Goal: Task Accomplishment & Management: Use online tool/utility

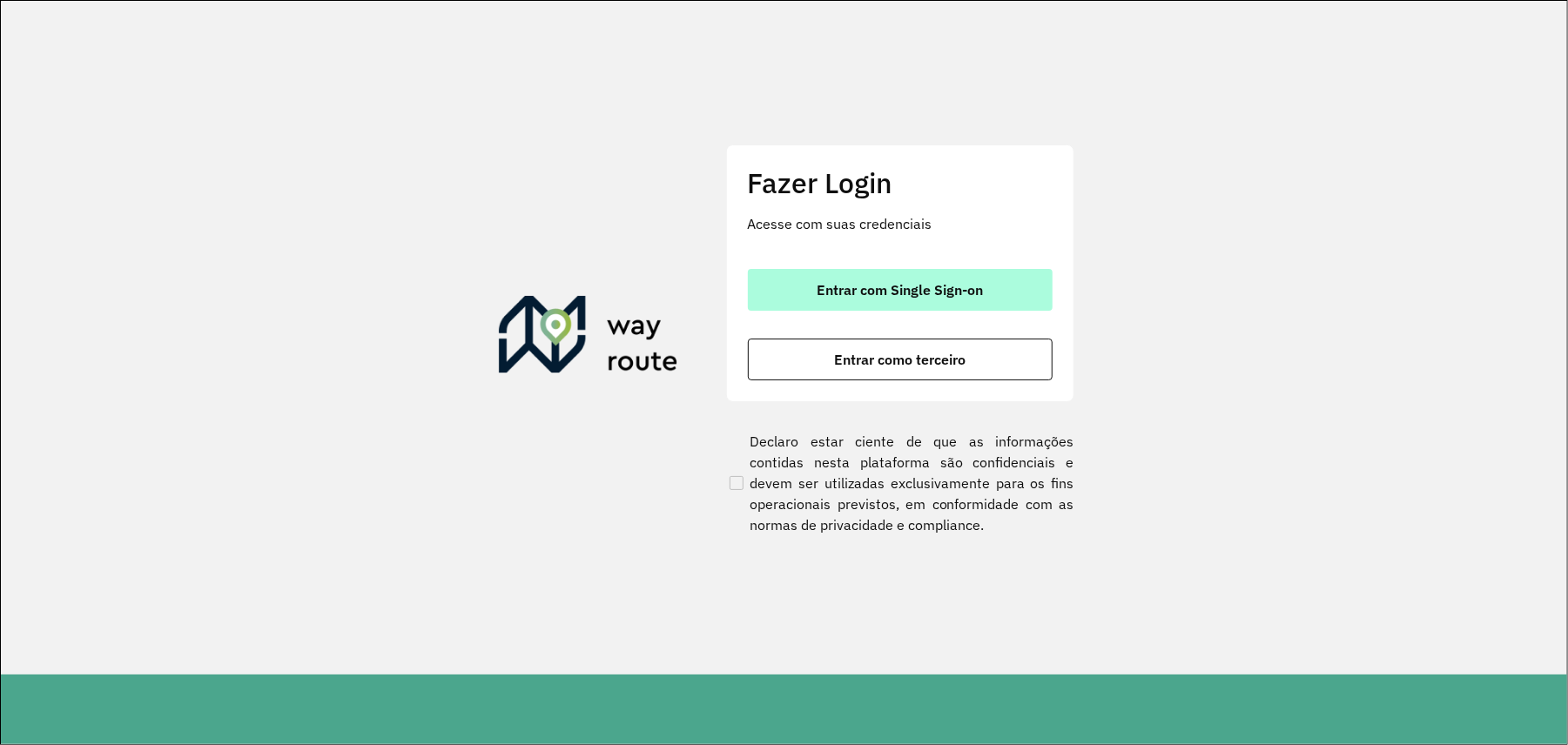
click at [879, 277] on button "Entrar com Single Sign-on" at bounding box center [900, 289] width 304 height 42
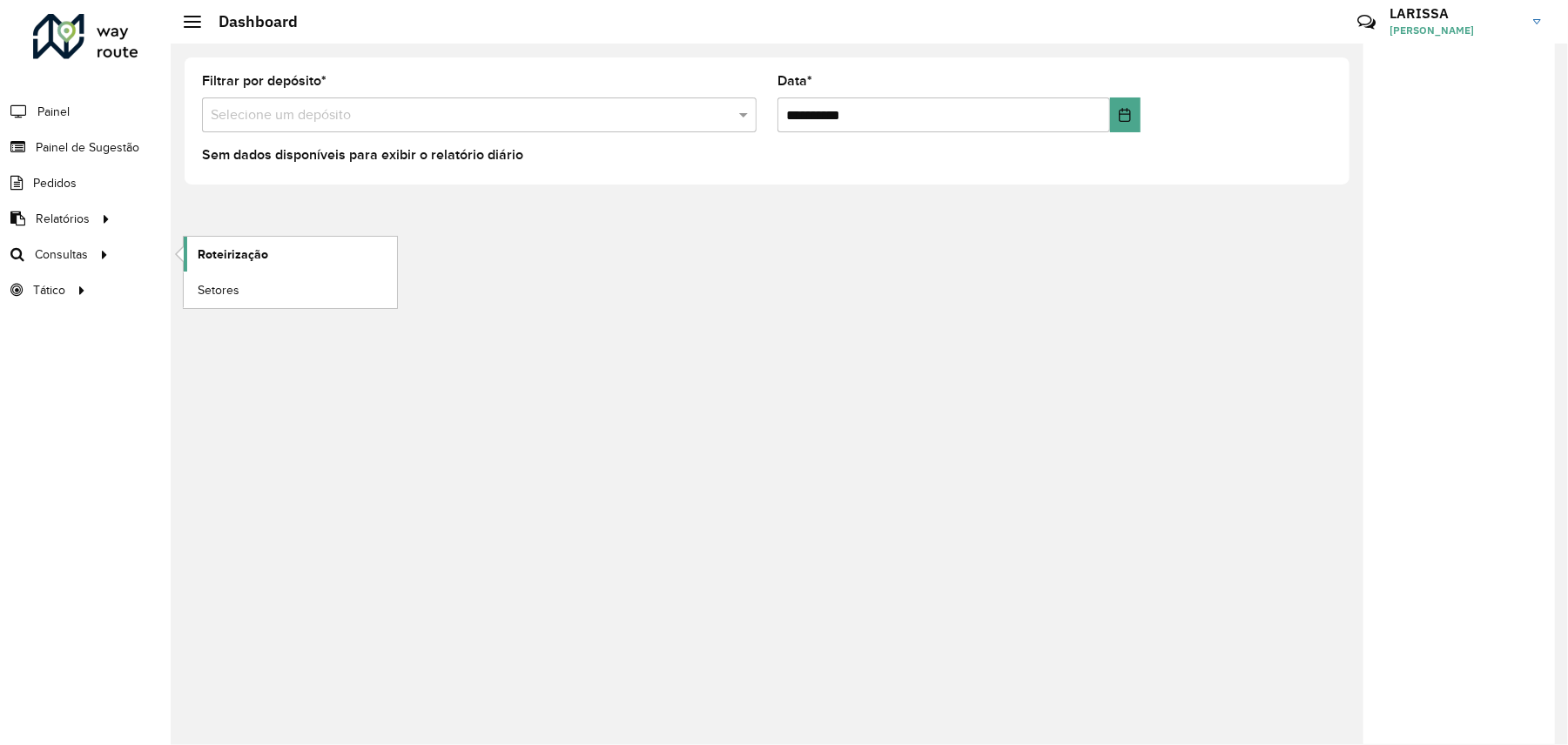
click at [233, 265] on link "Roteirização" at bounding box center [290, 254] width 214 height 35
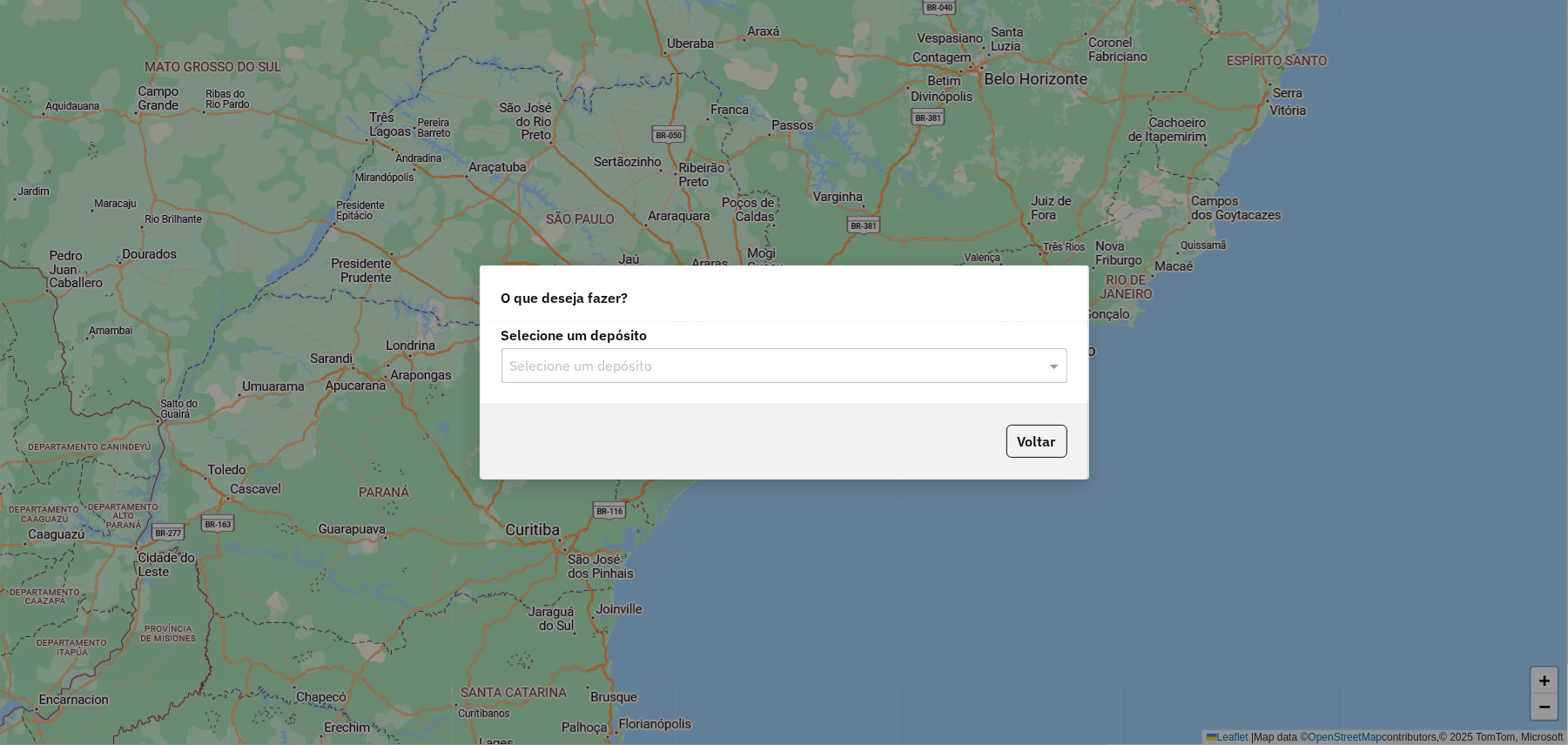
click at [791, 358] on input "text" at bounding box center [767, 366] width 513 height 21
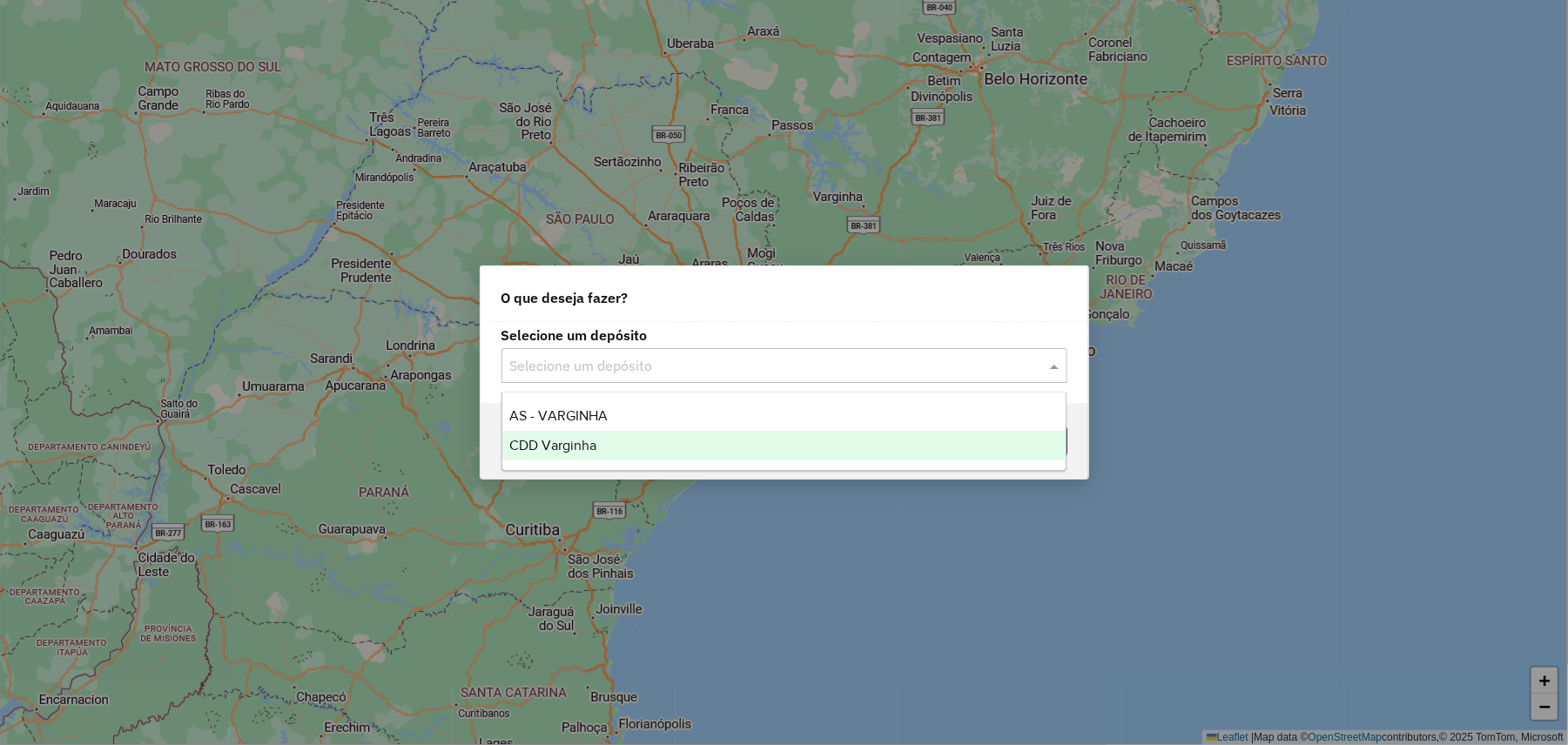
click at [540, 439] on span "CDD Varginha" at bounding box center [553, 445] width 87 height 15
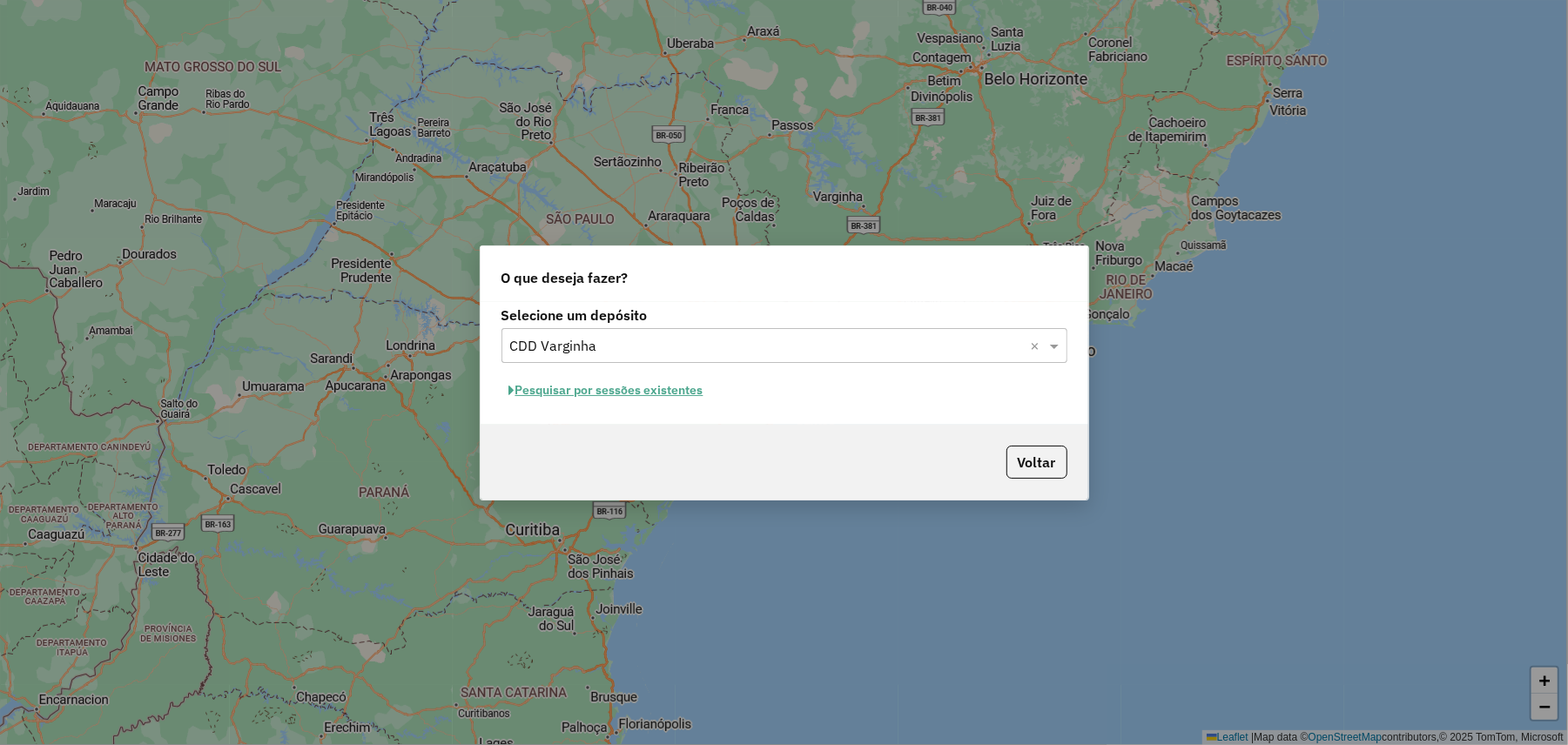
click at [670, 370] on div "Selecione um depósito Selecione um depósito × CDD Varginha × Pesquisar por sess…" at bounding box center [784, 364] width 608 height 123
click at [670, 390] on button "Pesquisar por sessões existentes" at bounding box center [606, 390] width 210 height 27
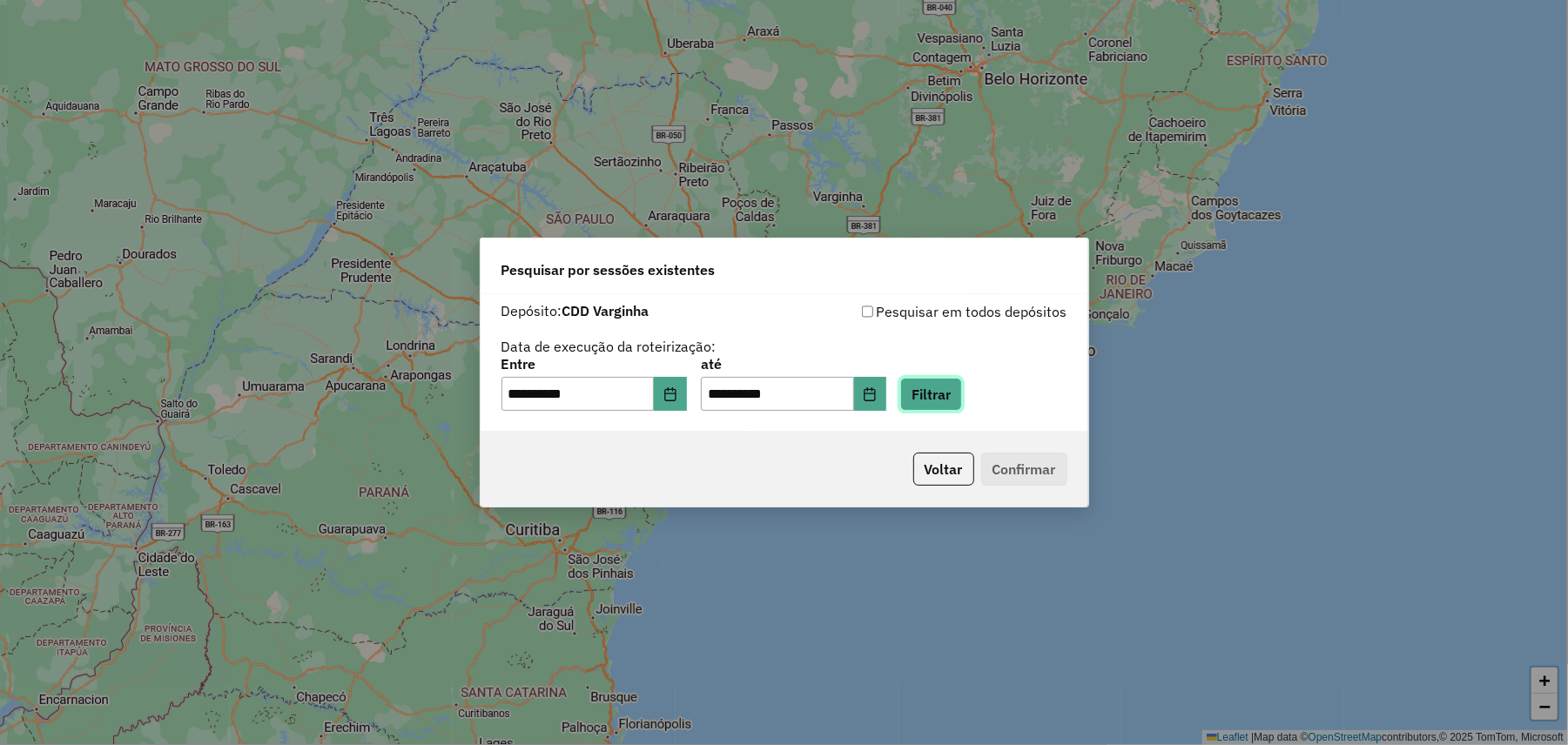
click at [958, 394] on button "Filtrar" at bounding box center [931, 394] width 62 height 33
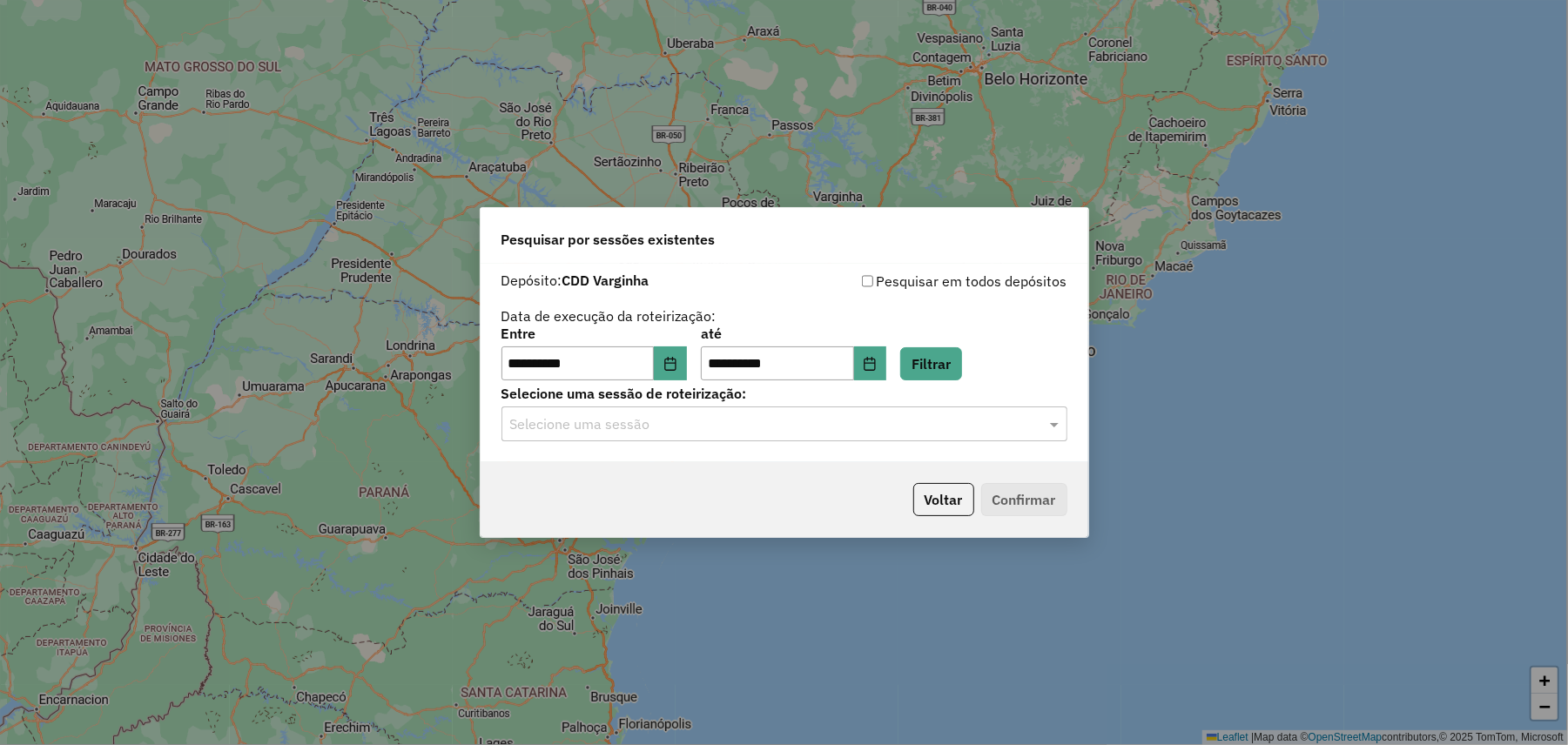
click at [750, 430] on input "text" at bounding box center [767, 425] width 513 height 21
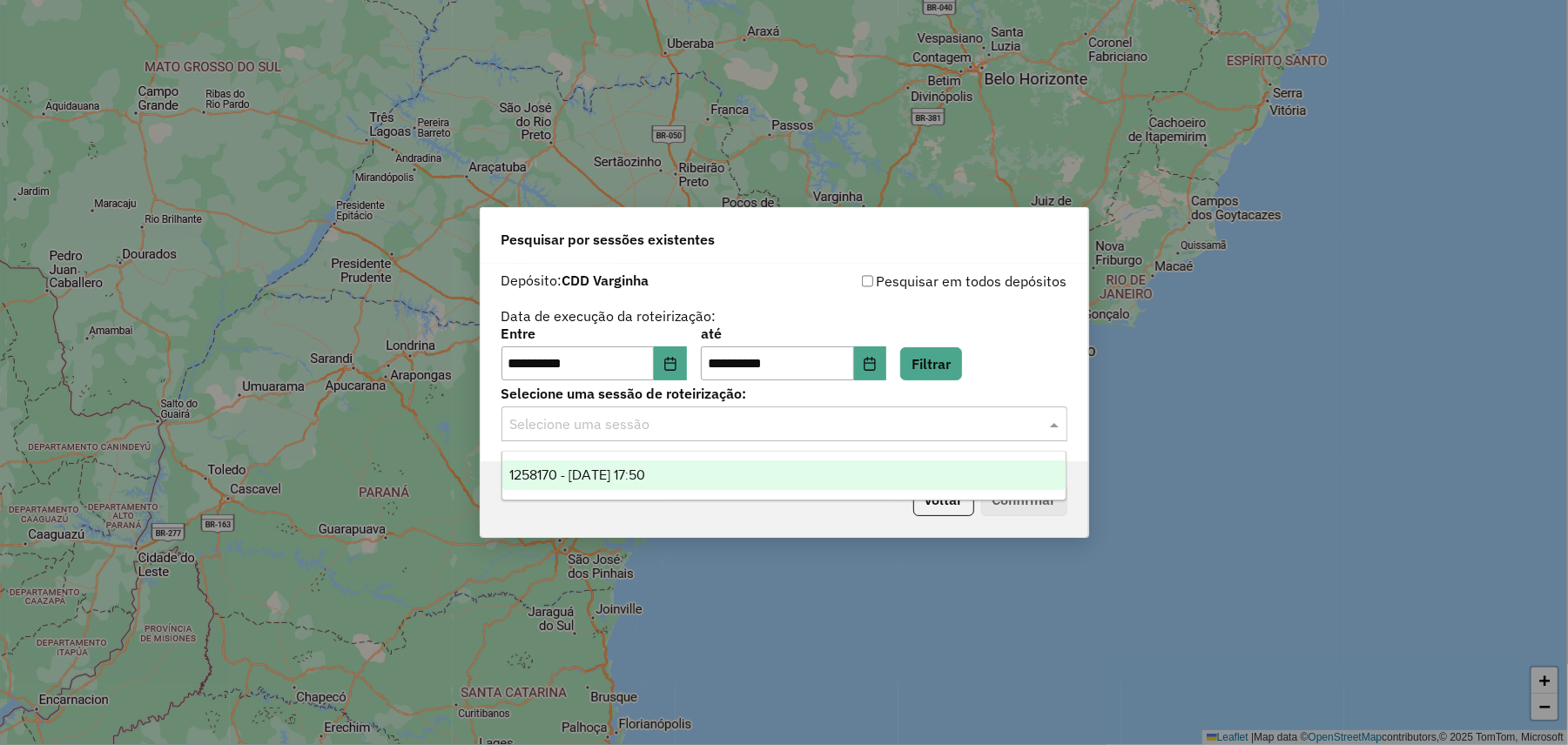
click at [715, 477] on div "1258170 - 03/09/2025 17:50" at bounding box center [783, 475] width 563 height 30
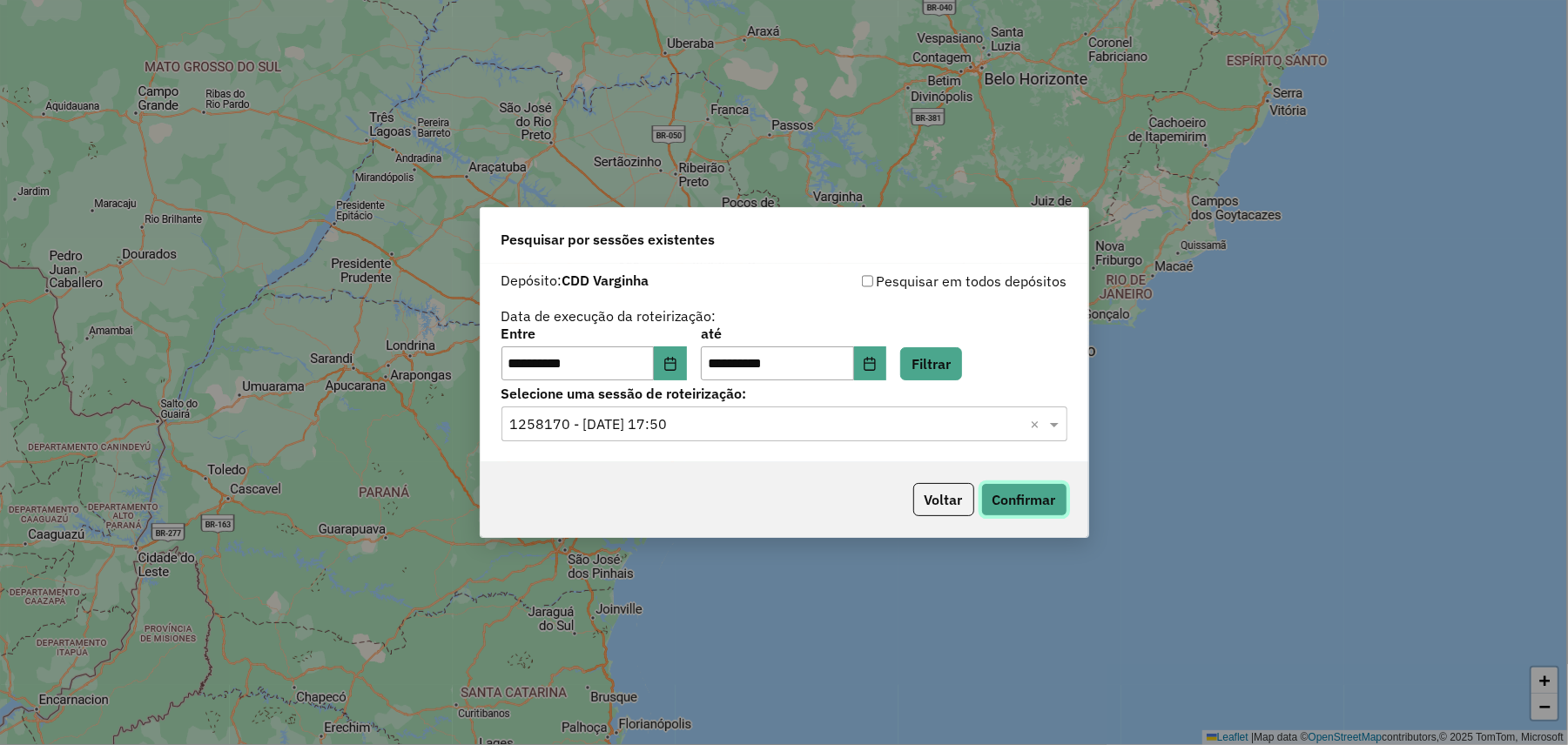
click at [1042, 503] on button "Confirmar" at bounding box center [1024, 499] width 86 height 33
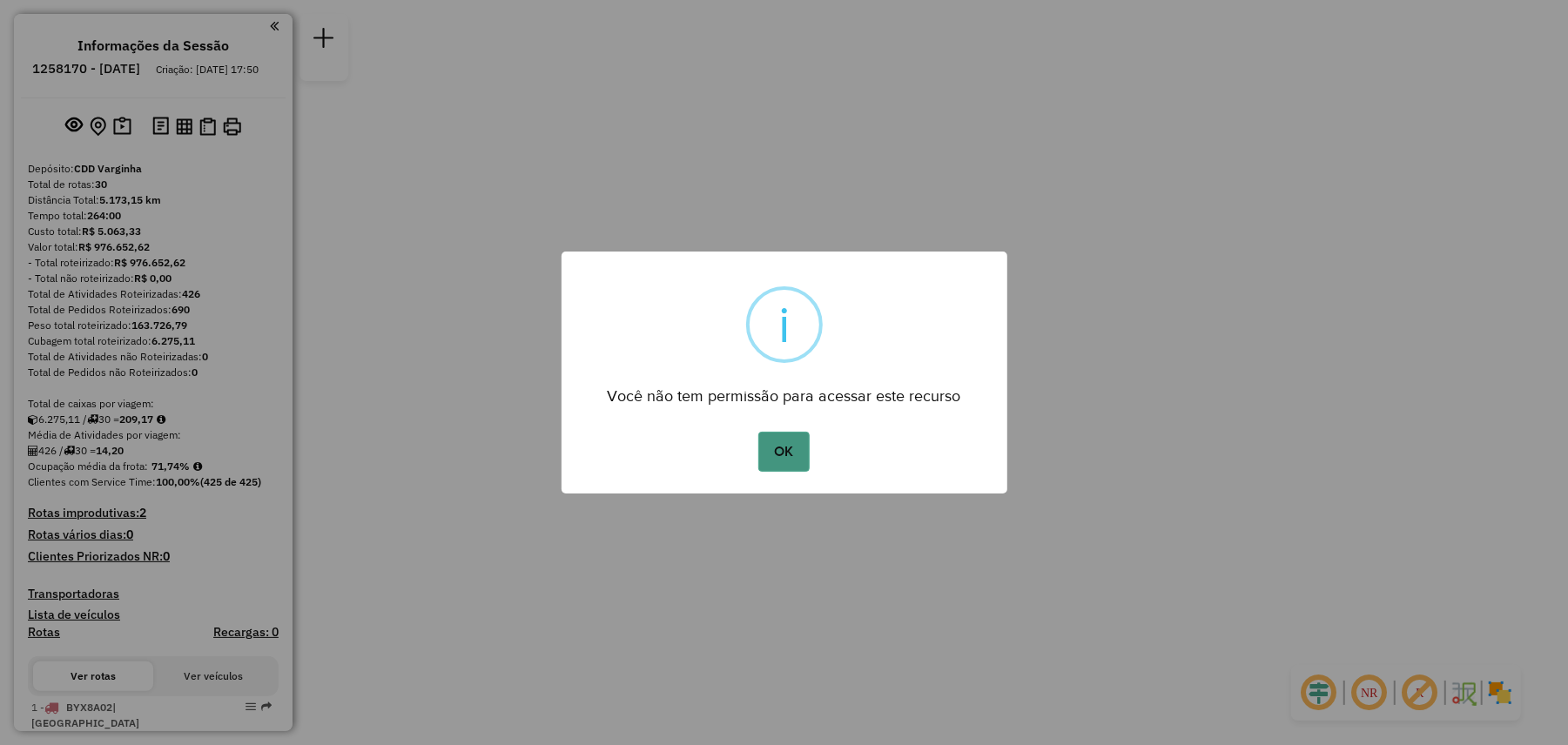
click at [767, 446] on button "OK" at bounding box center [783, 452] width 51 height 40
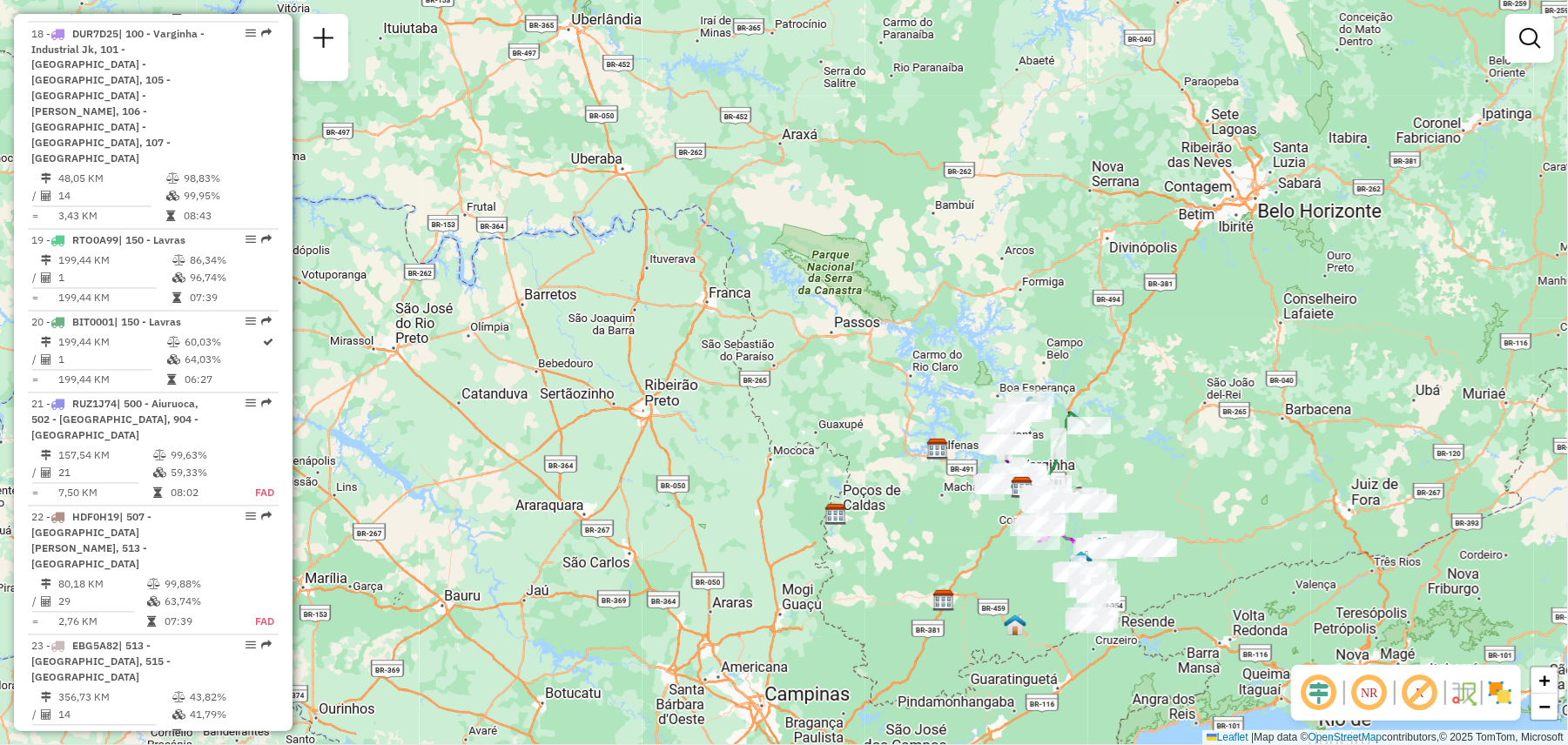
scroll to position [2185, 0]
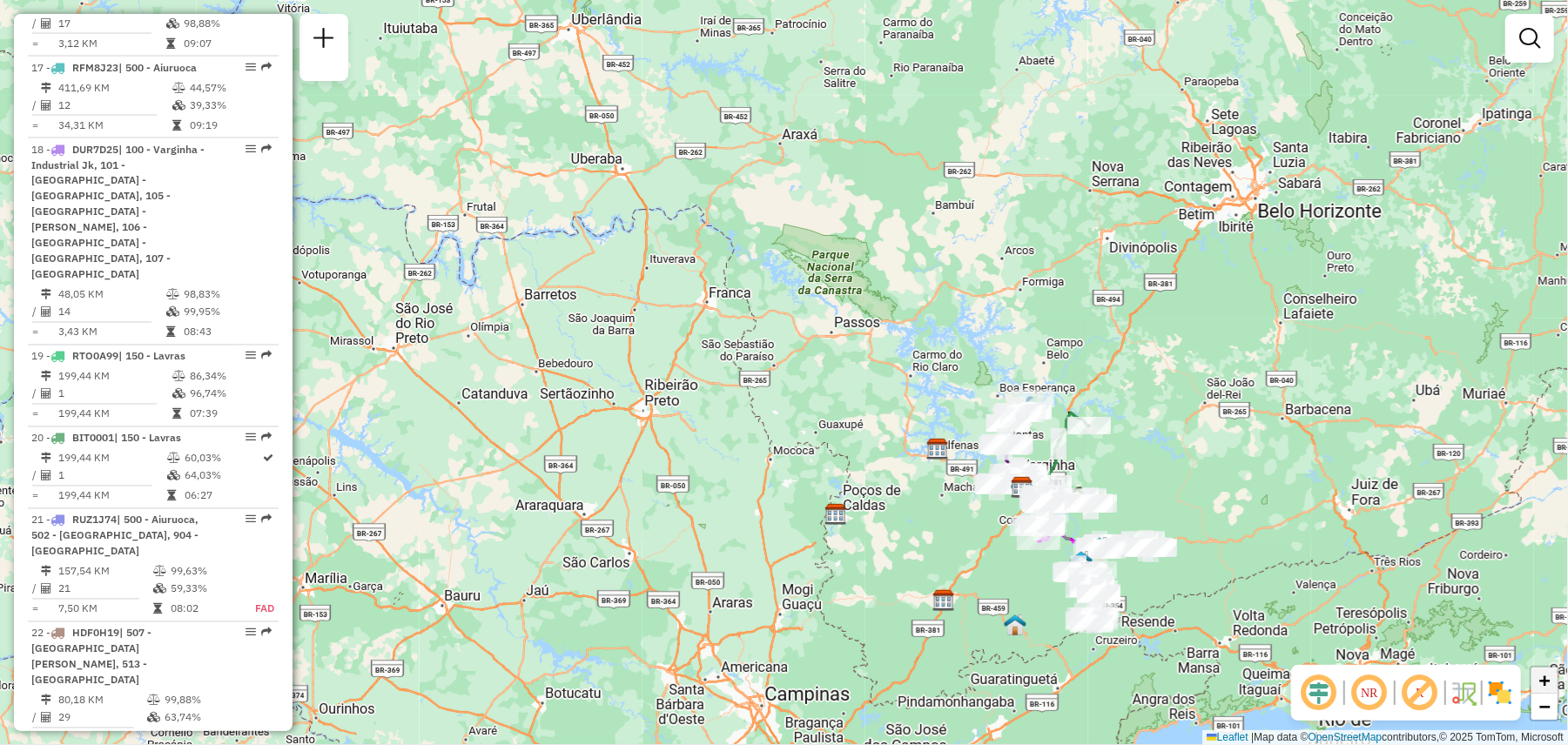
click at [1549, 681] on span "+" at bounding box center [1545, 680] width 11 height 21
